Goal: Task Accomplishment & Management: Manage account settings

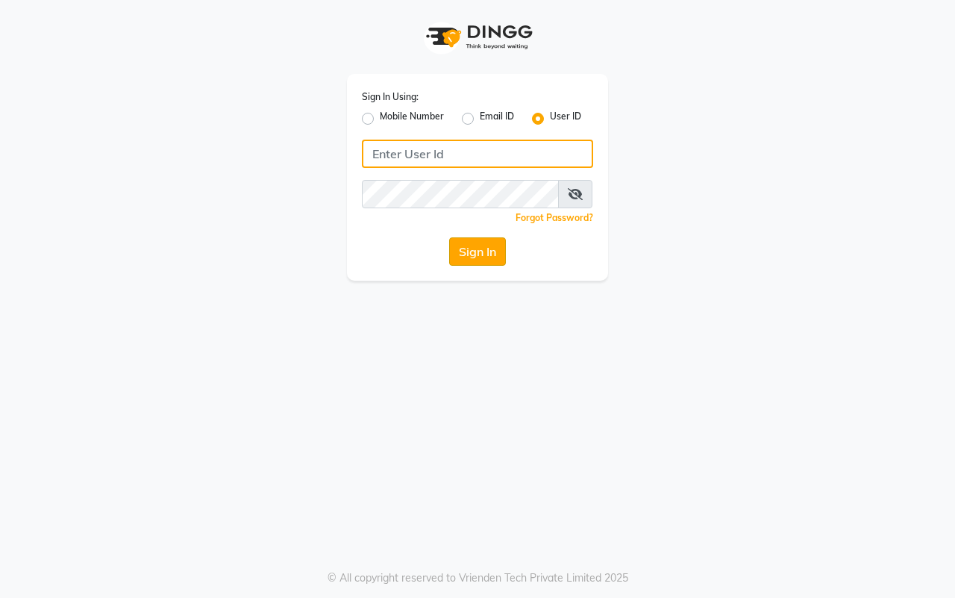
type input "unilook"
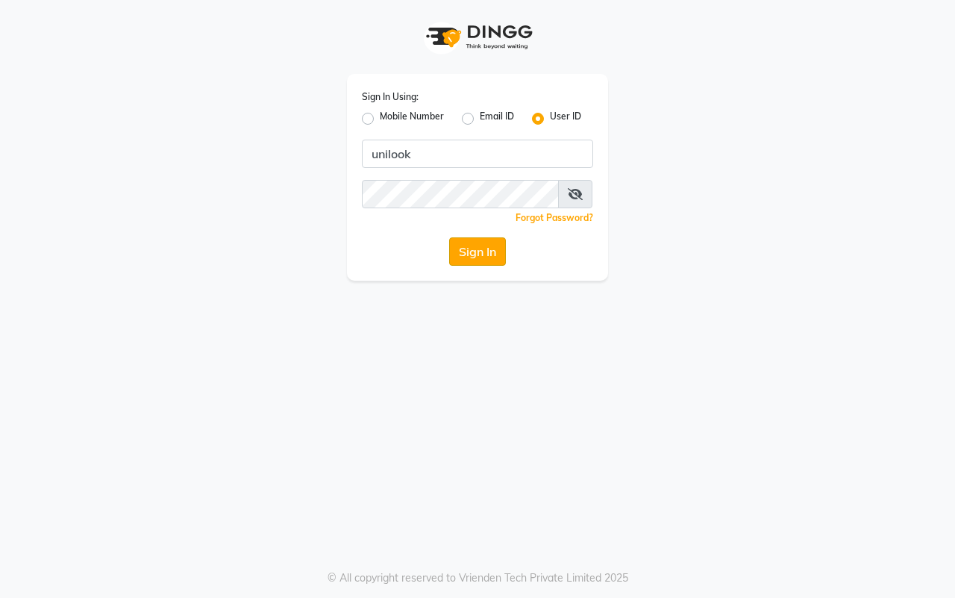
click at [490, 248] on button "Sign In" at bounding box center [477, 251] width 57 height 28
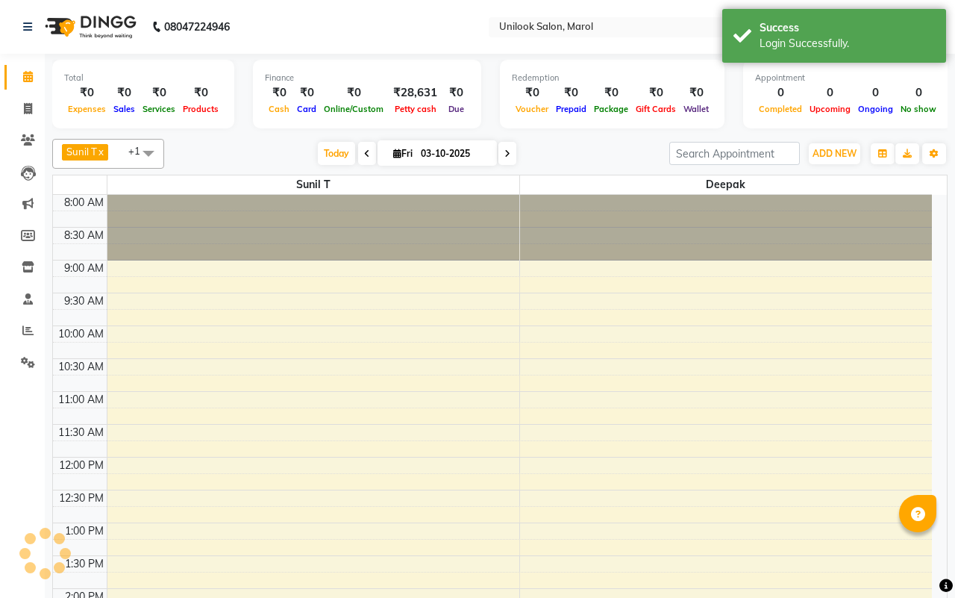
select select "en"
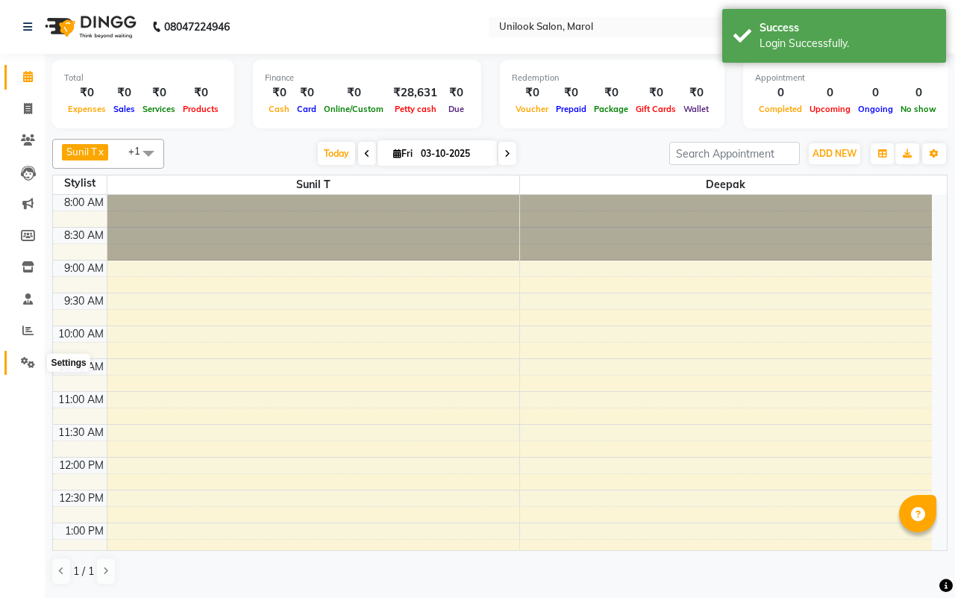
click at [21, 354] on span at bounding box center [28, 362] width 26 height 17
